Goal: Information Seeking & Learning: Learn about a topic

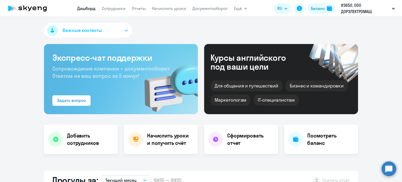
select select "30"
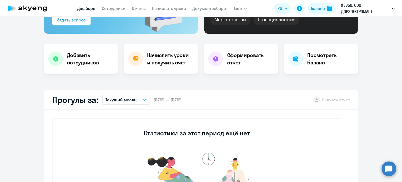
scroll to position [79, 0]
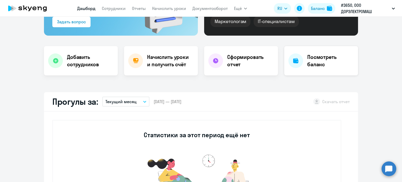
click at [318, 58] on h4 "Посмотреть баланс" at bounding box center [330, 60] width 47 height 15
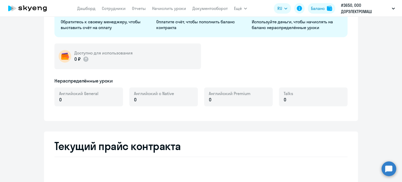
select select "english_adult_not_native_speaker"
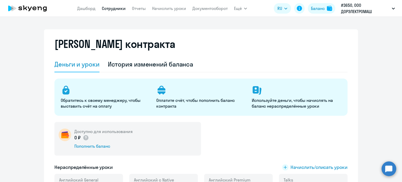
click at [113, 8] on link "Сотрудники" at bounding box center [114, 8] width 24 height 5
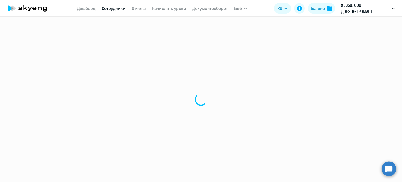
select select "30"
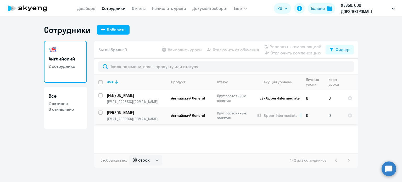
click at [133, 111] on p "[PERSON_NAME]" at bounding box center [136, 113] width 59 height 6
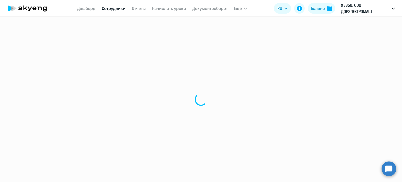
select select "english"
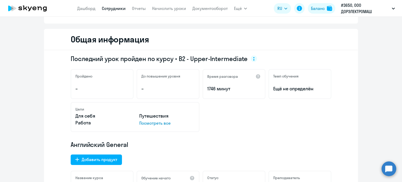
scroll to position [52, 0]
